Goal: Information Seeking & Learning: Learn about a topic

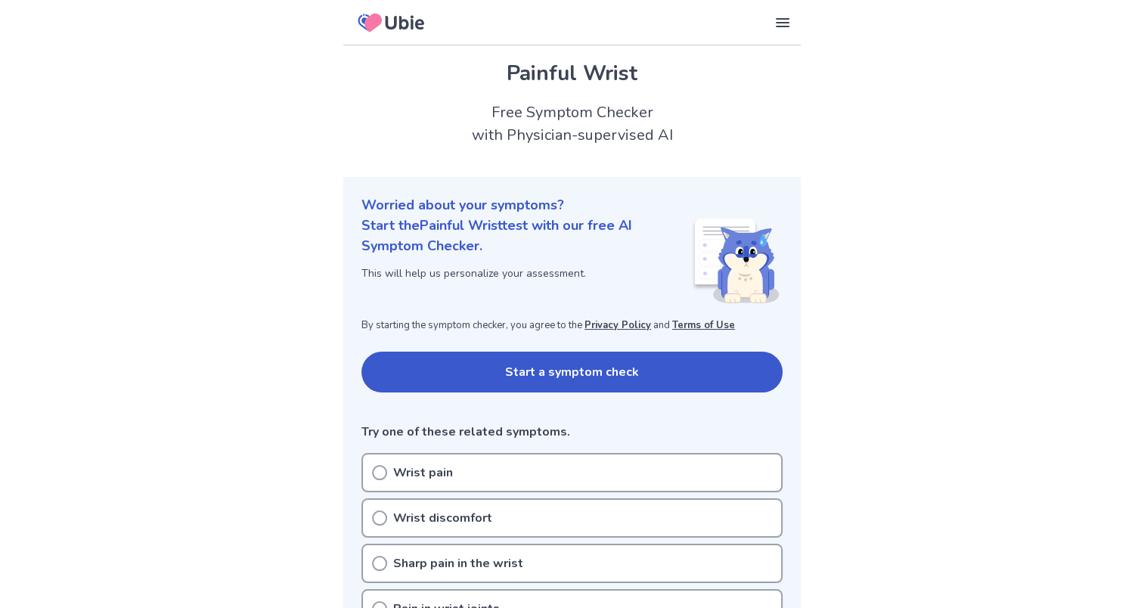
scroll to position [76, 0]
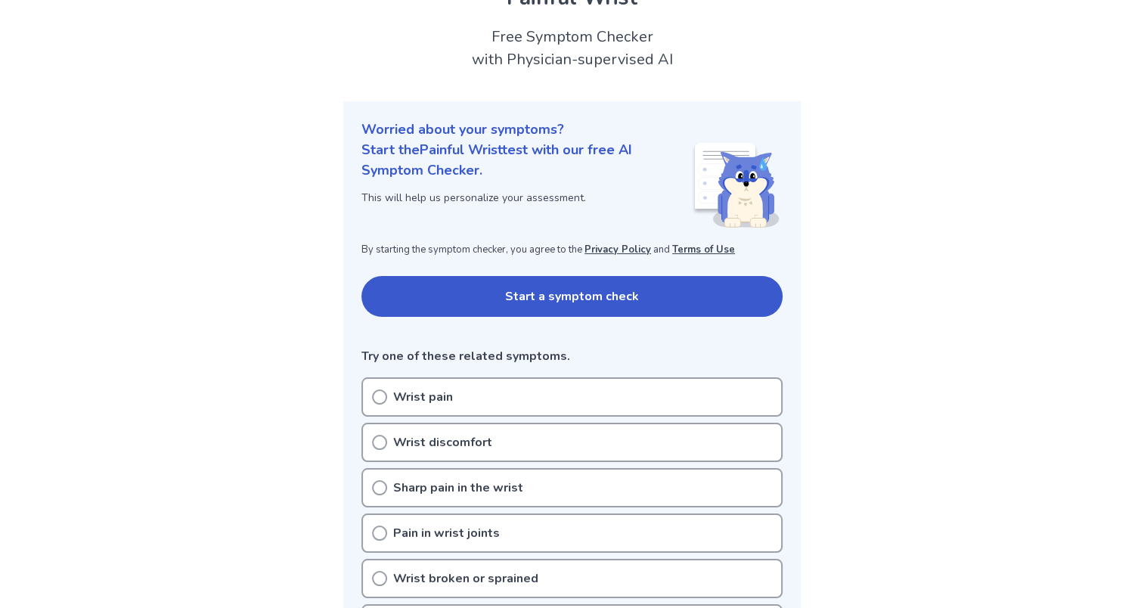
click at [420, 389] on p "Wrist pain" at bounding box center [423, 397] width 60 height 18
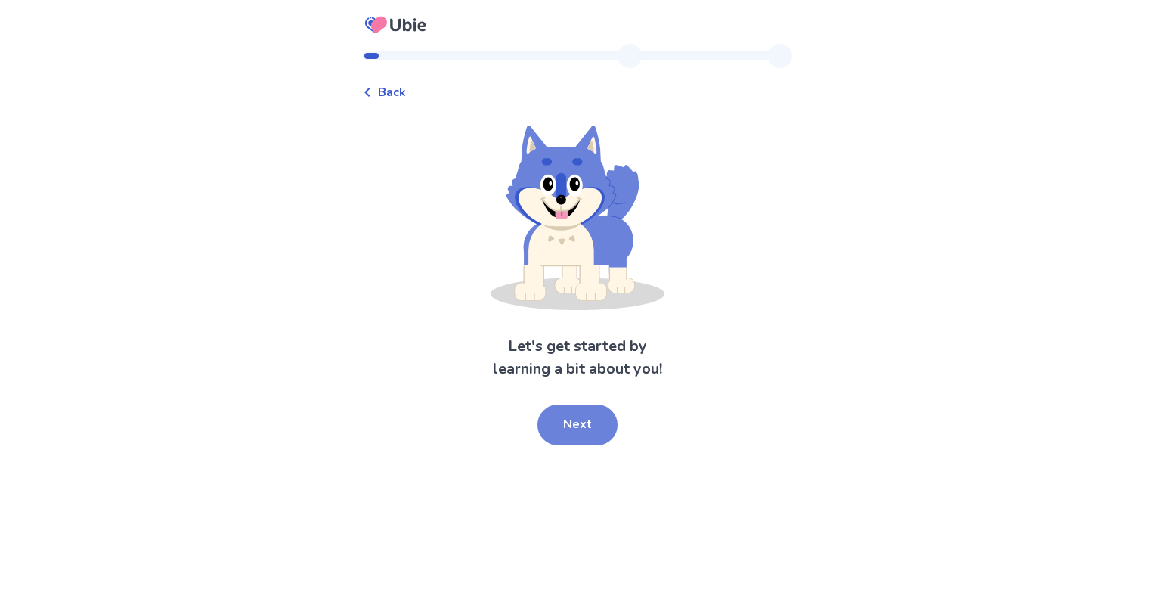
click at [568, 411] on button "Next" at bounding box center [577, 424] width 80 height 41
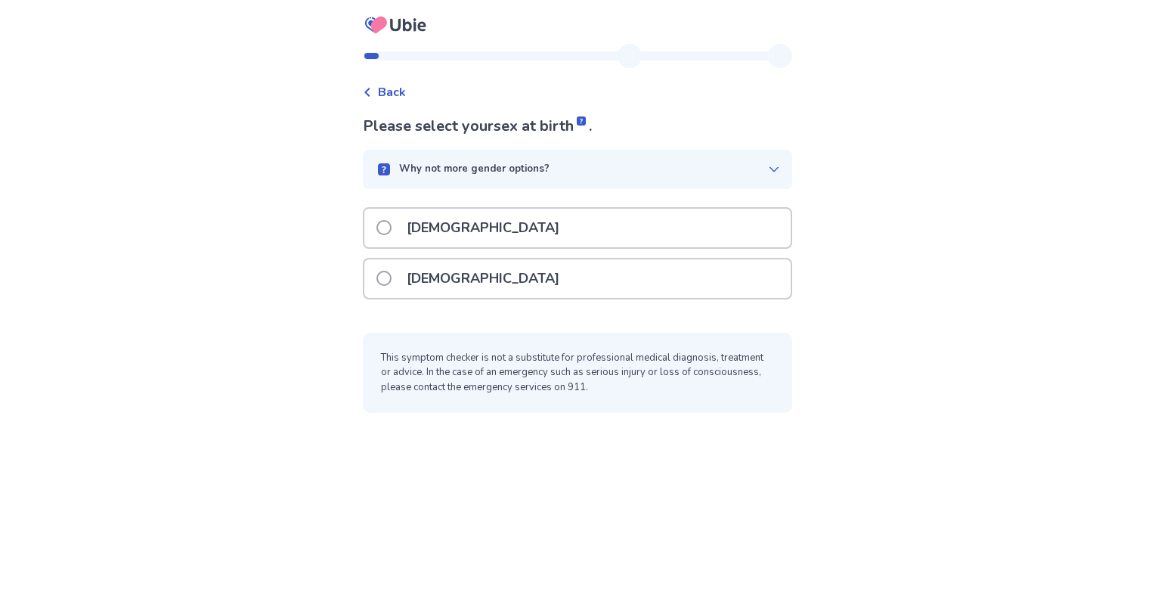
click at [535, 279] on div "[DEMOGRAPHIC_DATA]" at bounding box center [577, 278] width 426 height 39
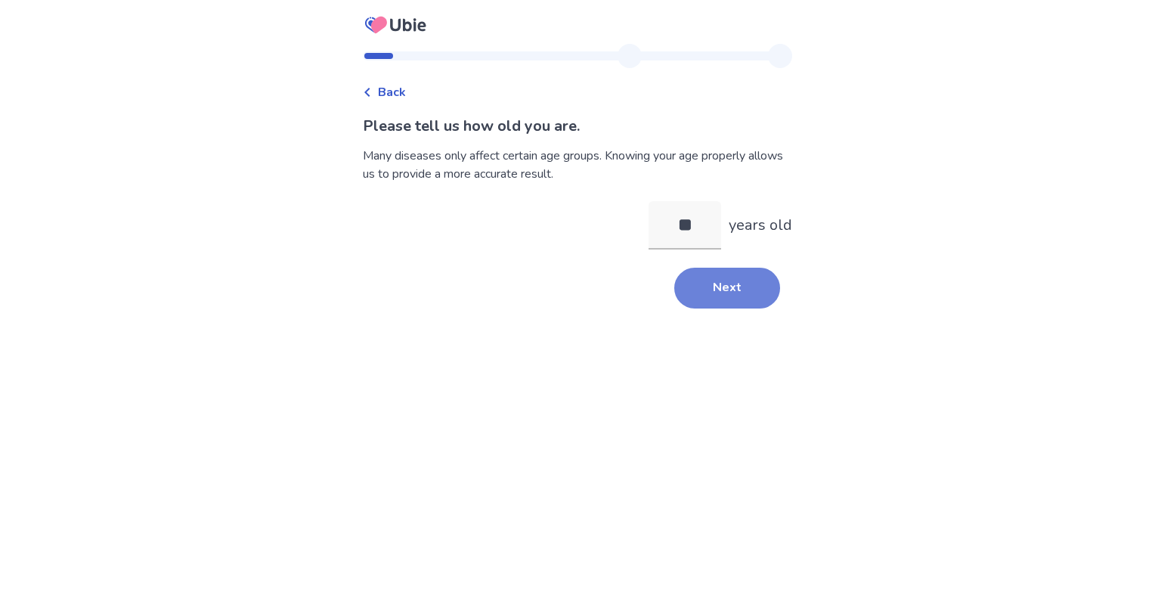
type input "**"
click at [721, 296] on button "Next" at bounding box center [727, 288] width 106 height 41
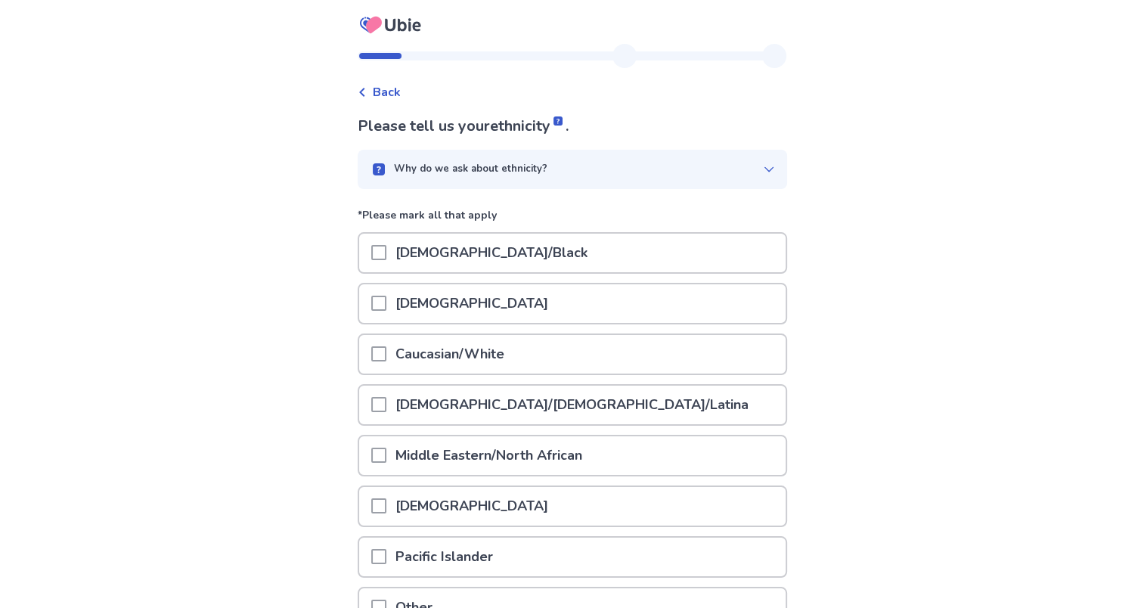
scroll to position [76, 0]
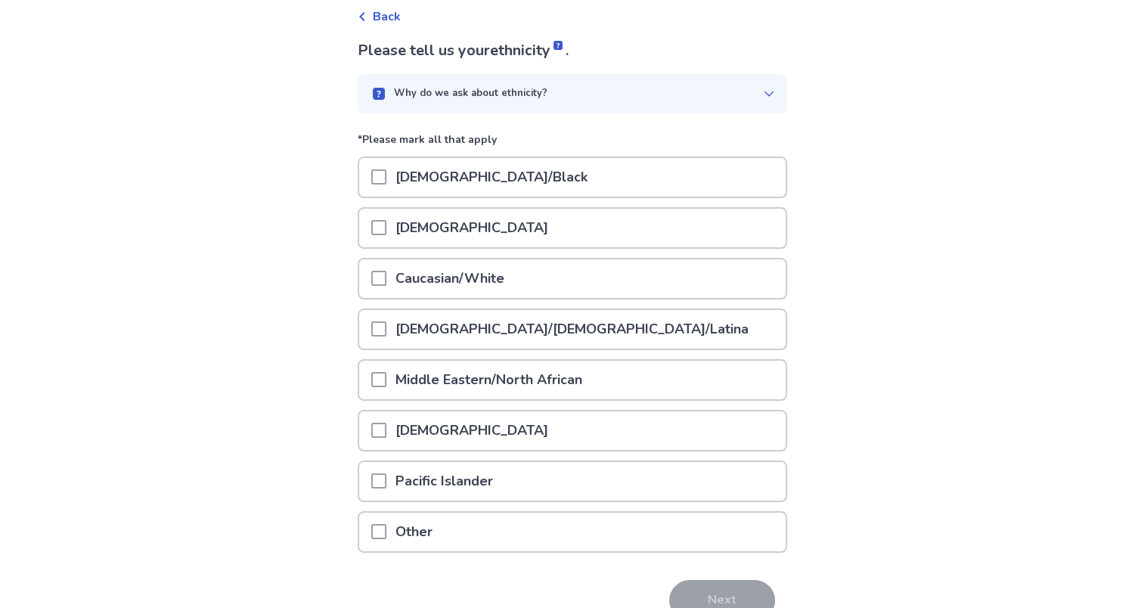
click at [680, 279] on div "Caucasian/White" at bounding box center [572, 278] width 426 height 39
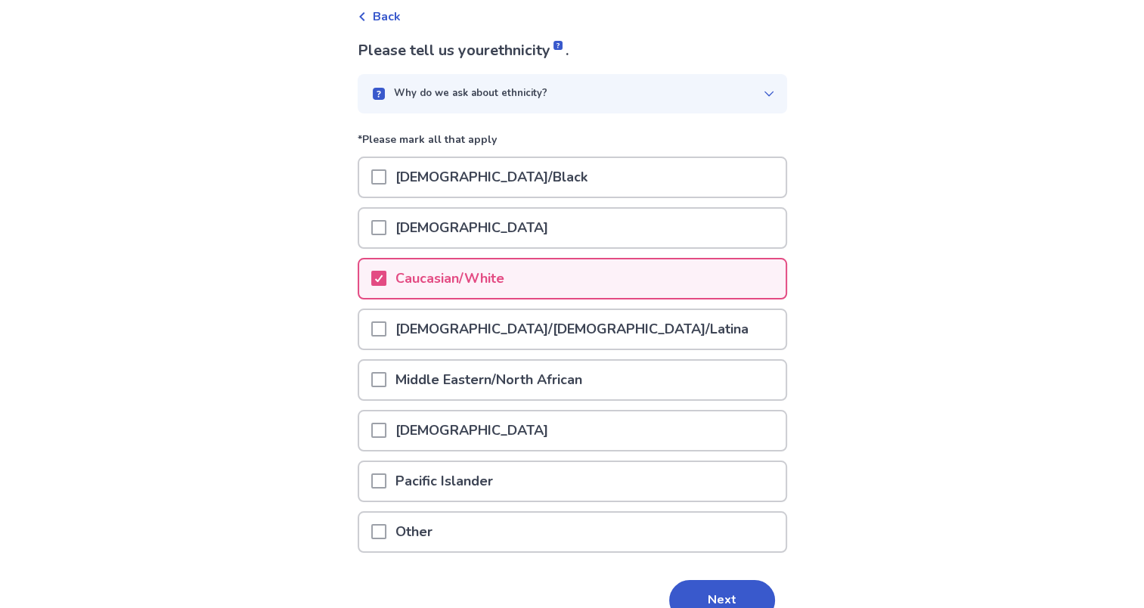
scroll to position [150, 0]
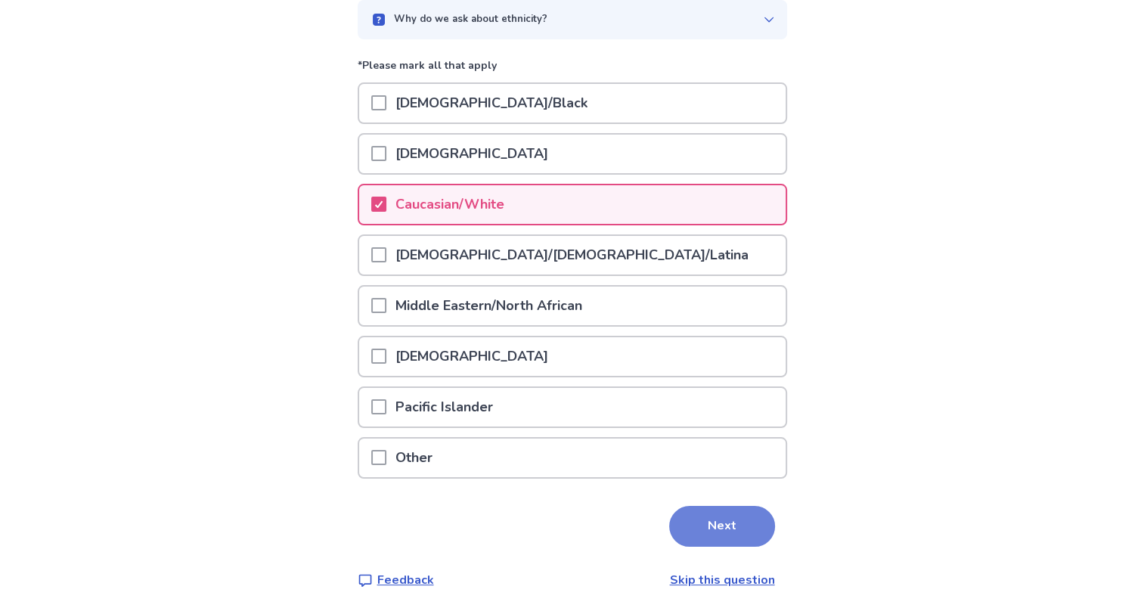
click at [669, 506] on button "Next" at bounding box center [722, 526] width 106 height 41
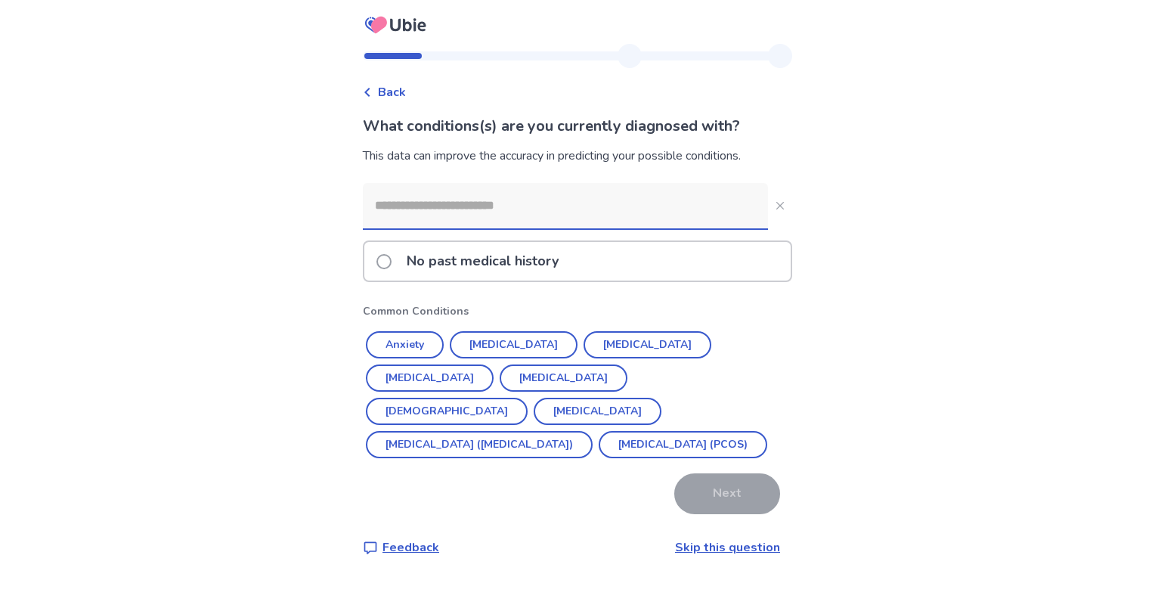
click at [507, 268] on p "No past medical history" at bounding box center [483, 261] width 170 height 39
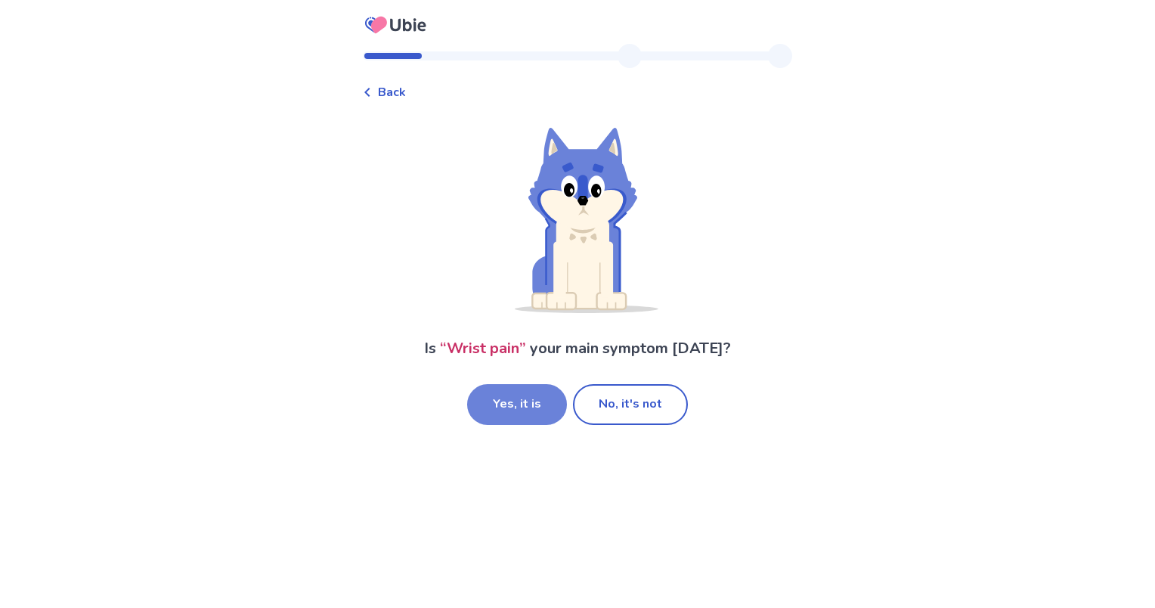
click at [544, 397] on button "Yes, it is" at bounding box center [517, 404] width 100 height 41
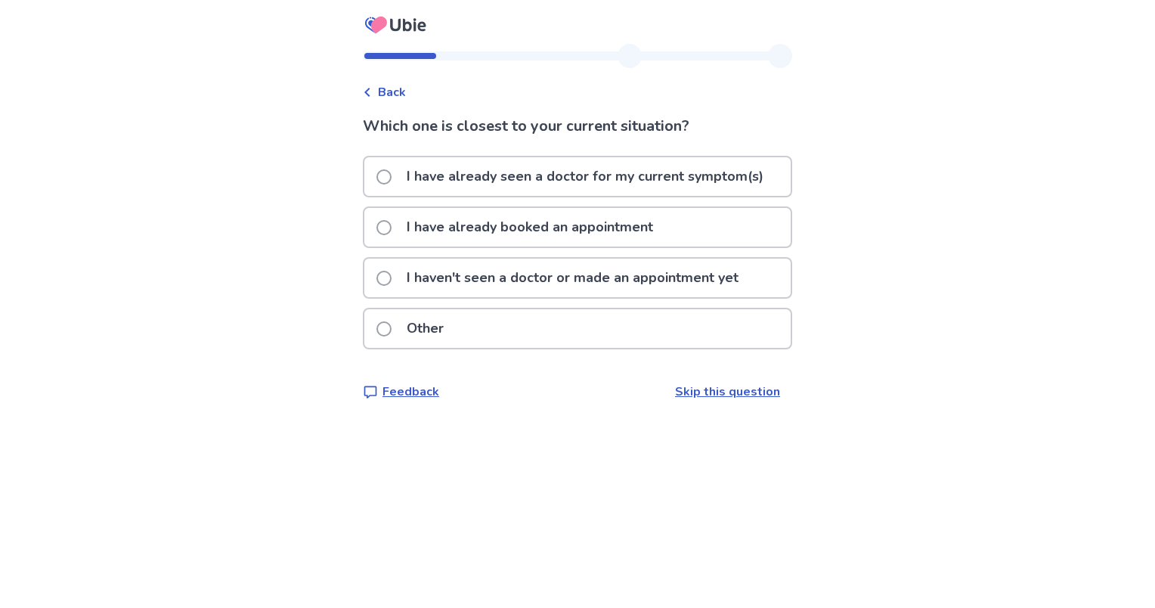
click at [495, 276] on p "I haven't seen a doctor or made an appointment yet" at bounding box center [573, 278] width 350 height 39
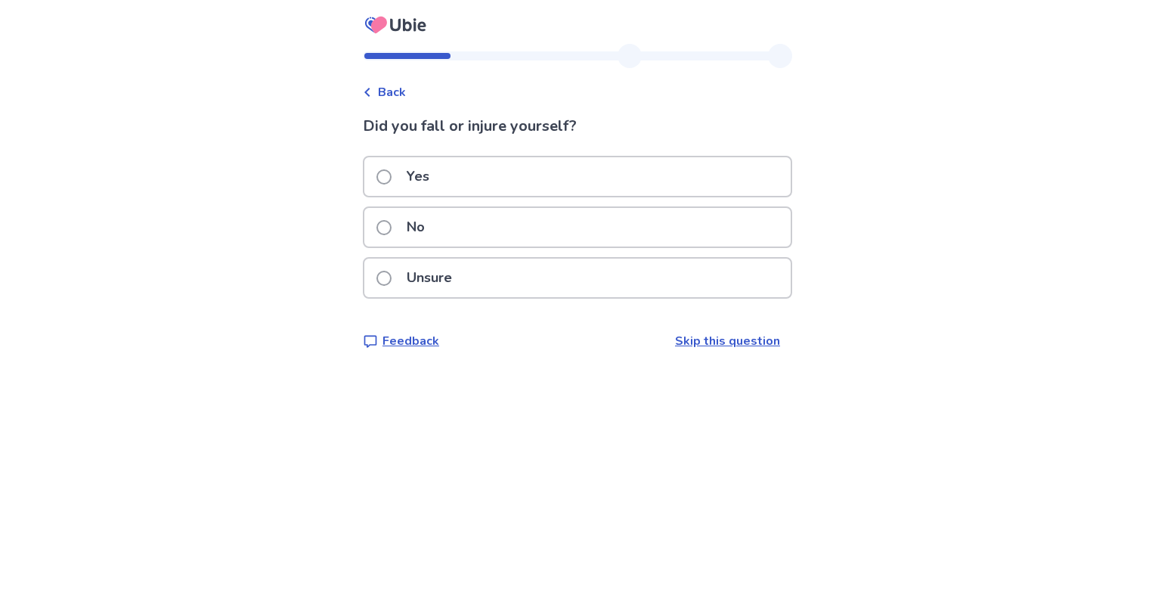
click at [463, 184] on div "Yes" at bounding box center [577, 176] width 426 height 39
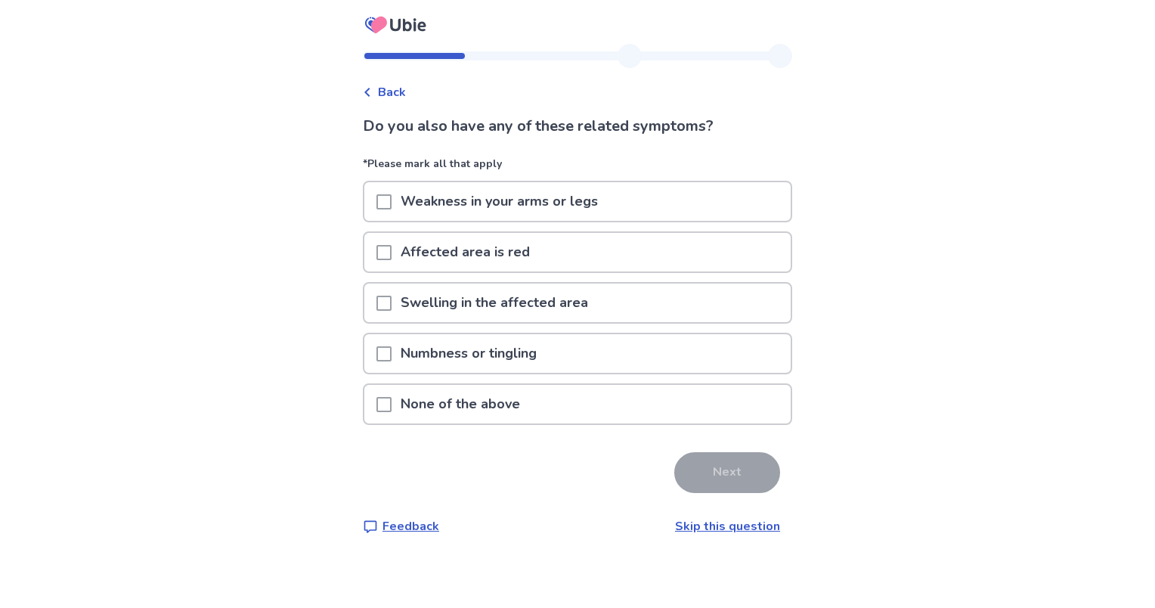
click at [478, 406] on p "None of the above" at bounding box center [461, 404] width 138 height 39
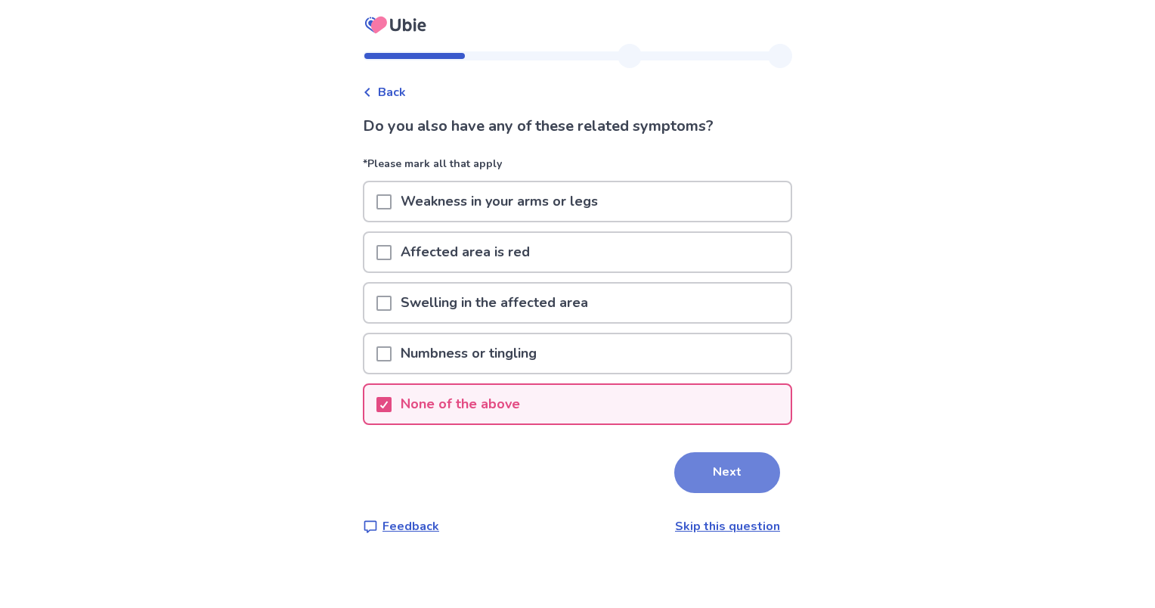
click at [680, 473] on button "Next" at bounding box center [727, 472] width 106 height 41
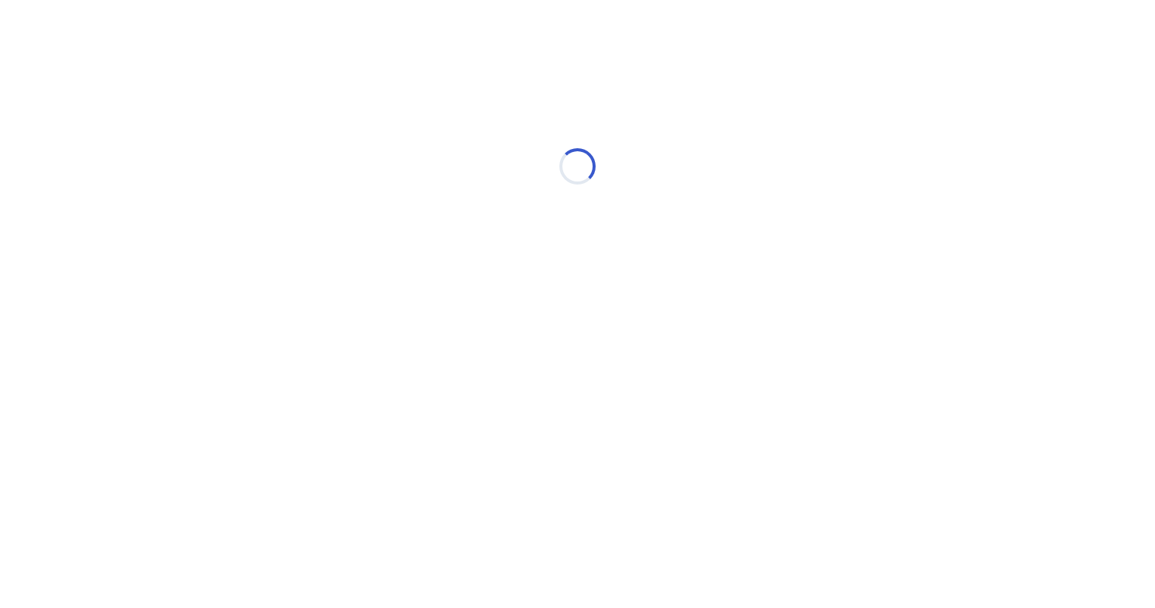
select select "*"
